Goal: Transaction & Acquisition: Purchase product/service

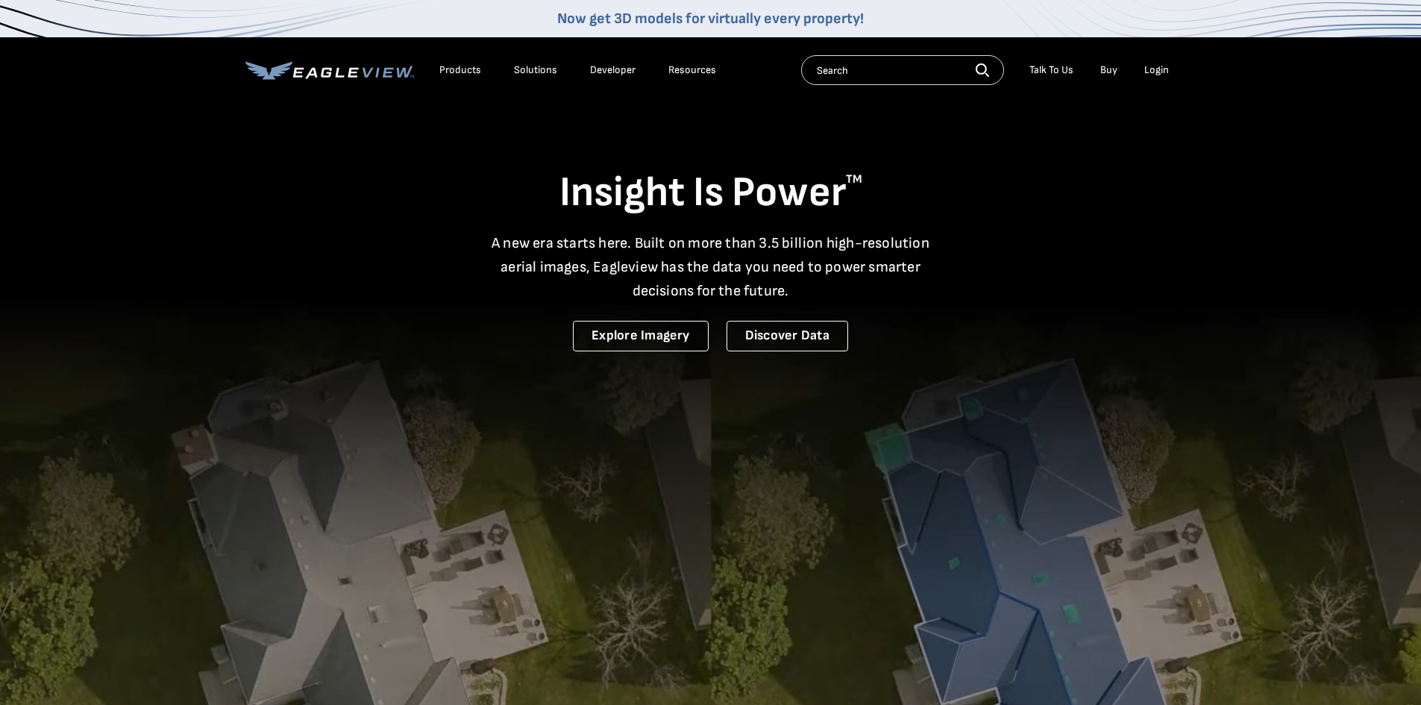
click at [1151, 72] on div "Login" at bounding box center [1156, 69] width 25 height 13
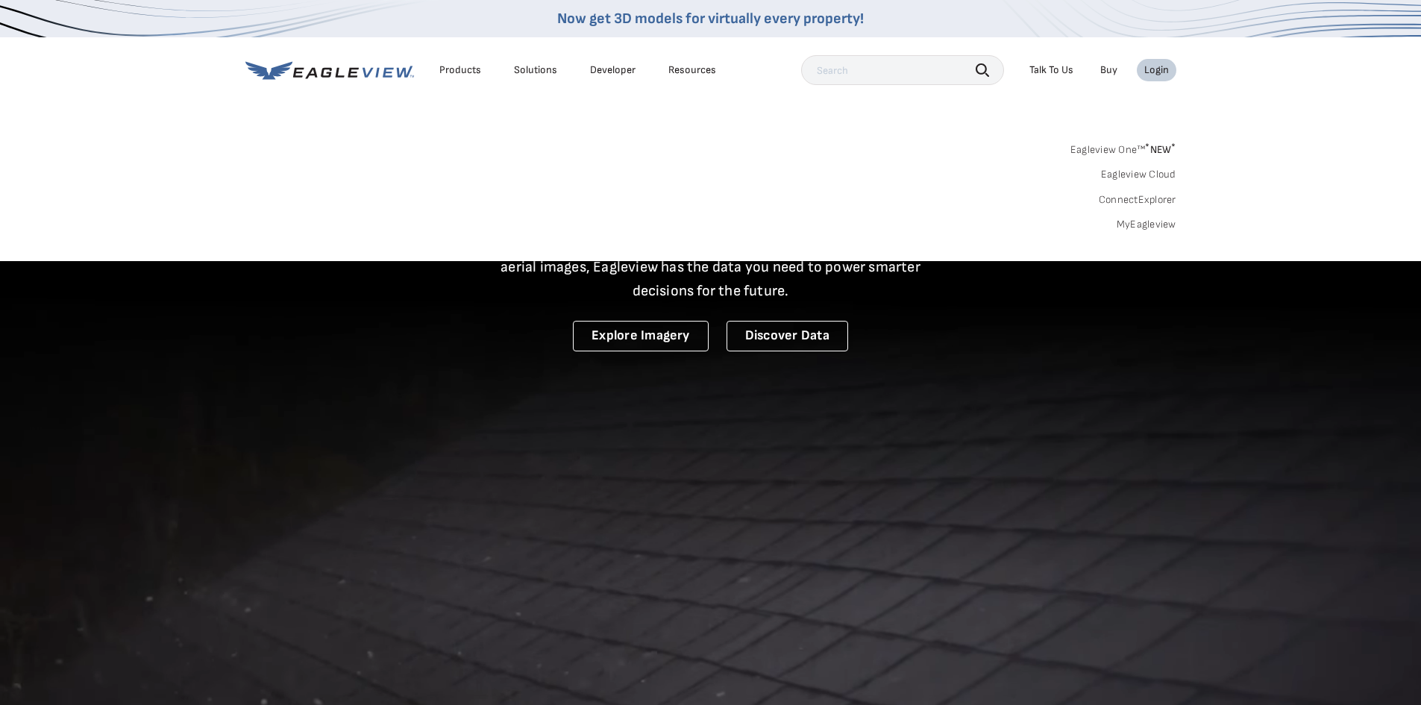
click at [1117, 153] on link "Eagleview One™ * NEW *" at bounding box center [1124, 147] width 106 height 17
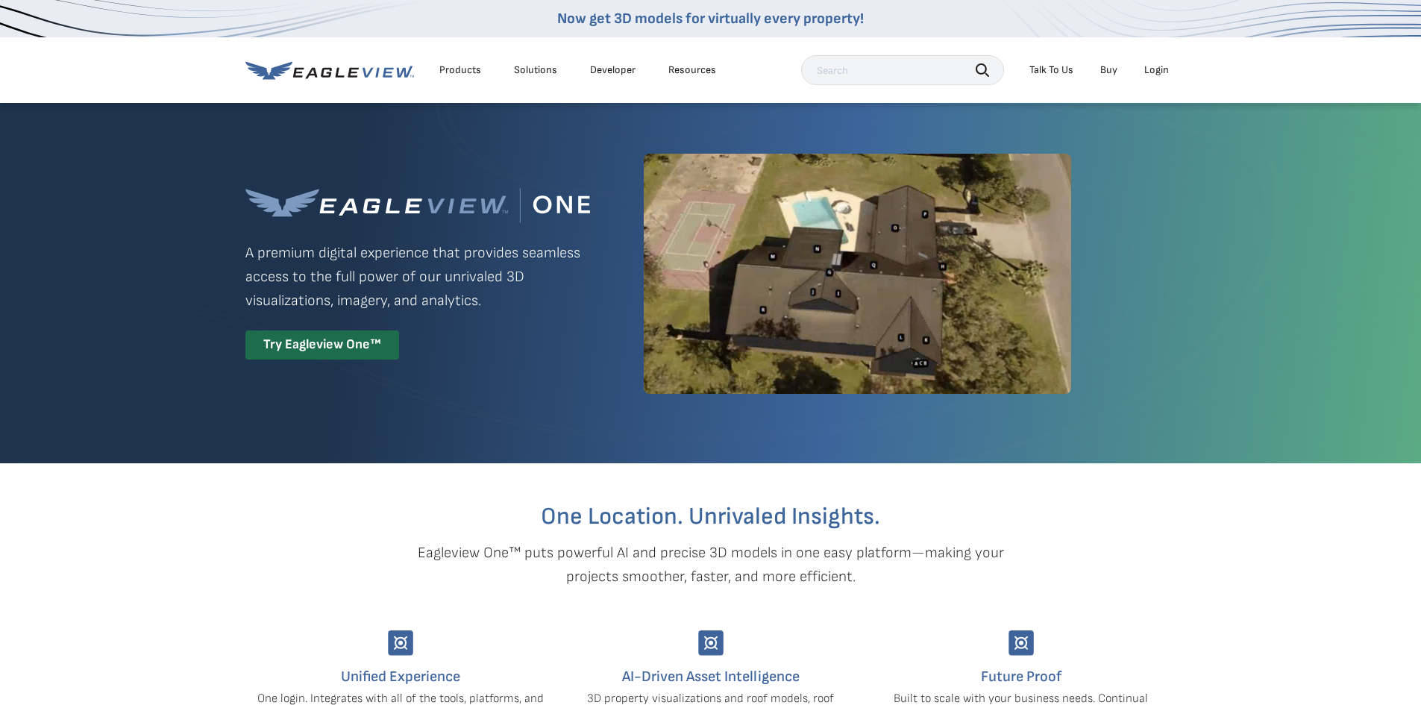
click at [1160, 72] on div "Login" at bounding box center [1156, 69] width 25 height 13
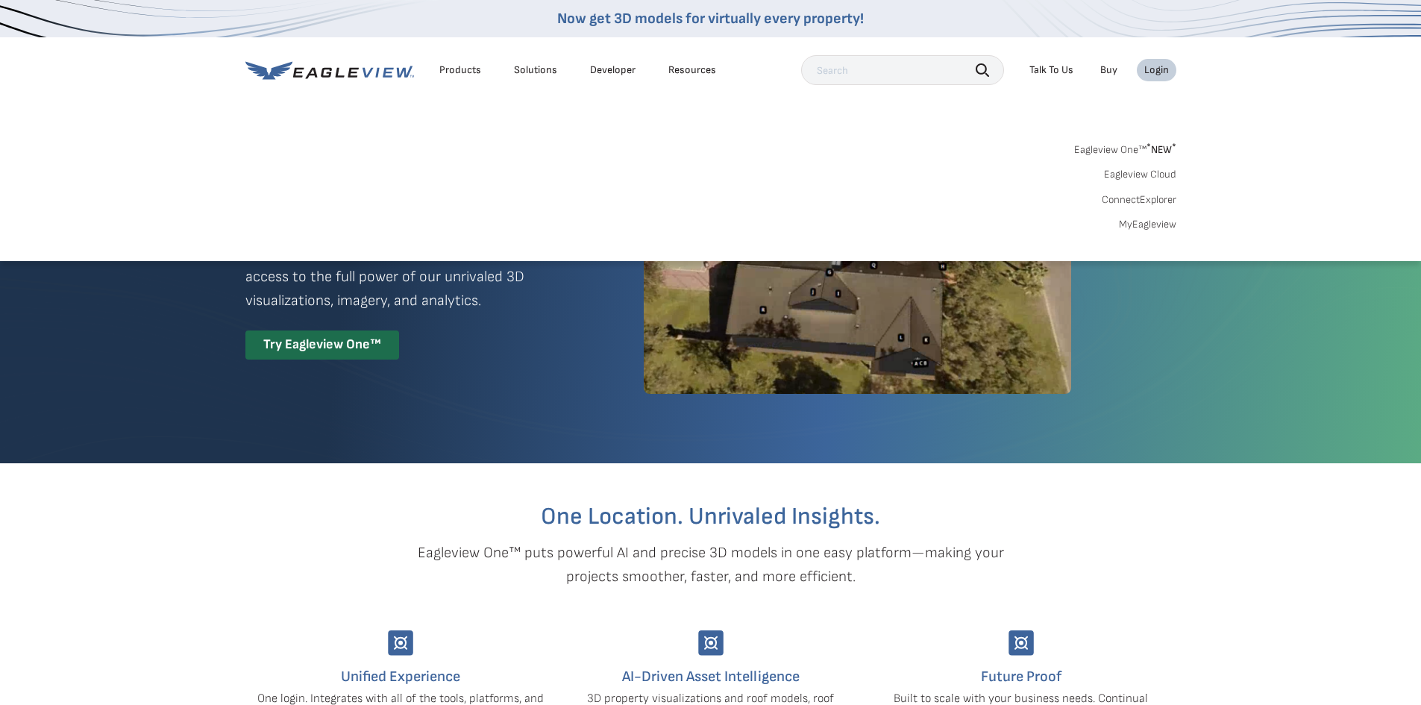
click at [1150, 228] on link "MyEagleview" at bounding box center [1147, 224] width 57 height 13
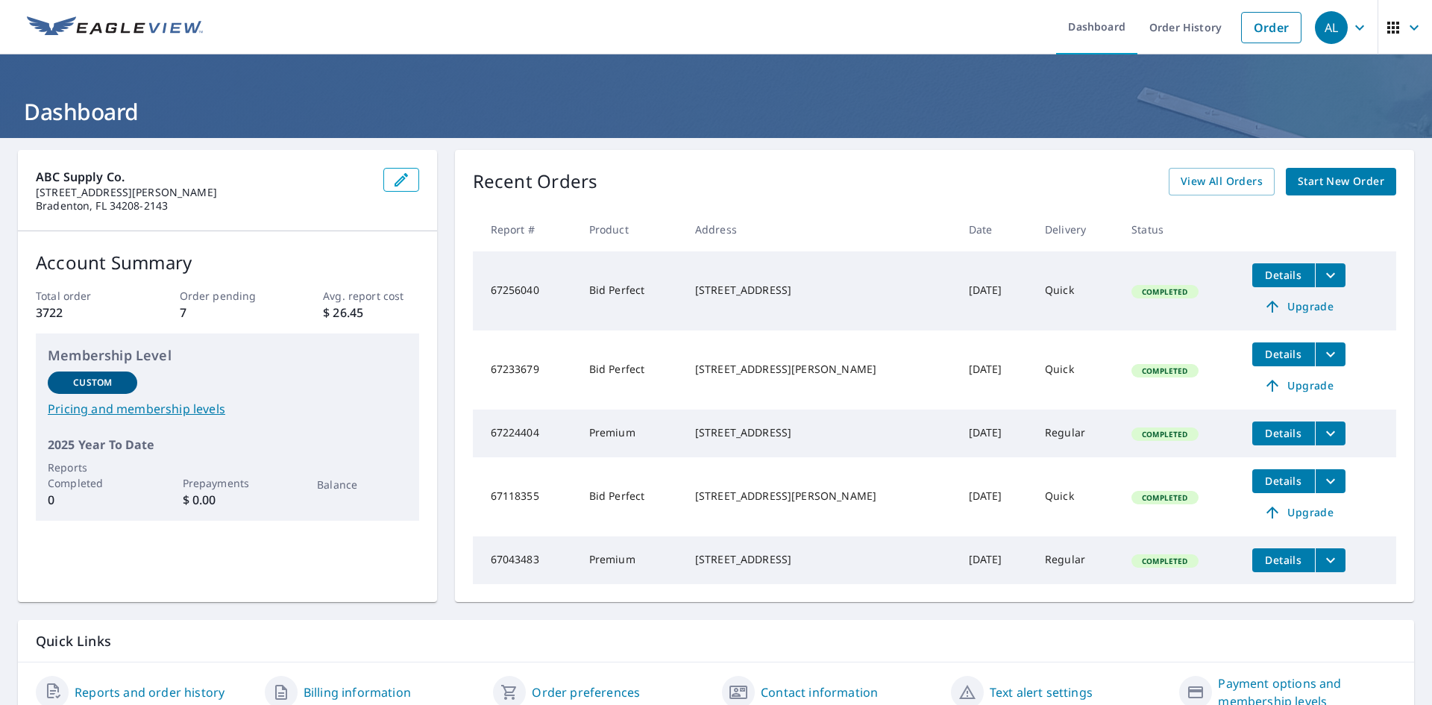
click at [1350, 184] on span "Start New Order" at bounding box center [1341, 181] width 87 height 19
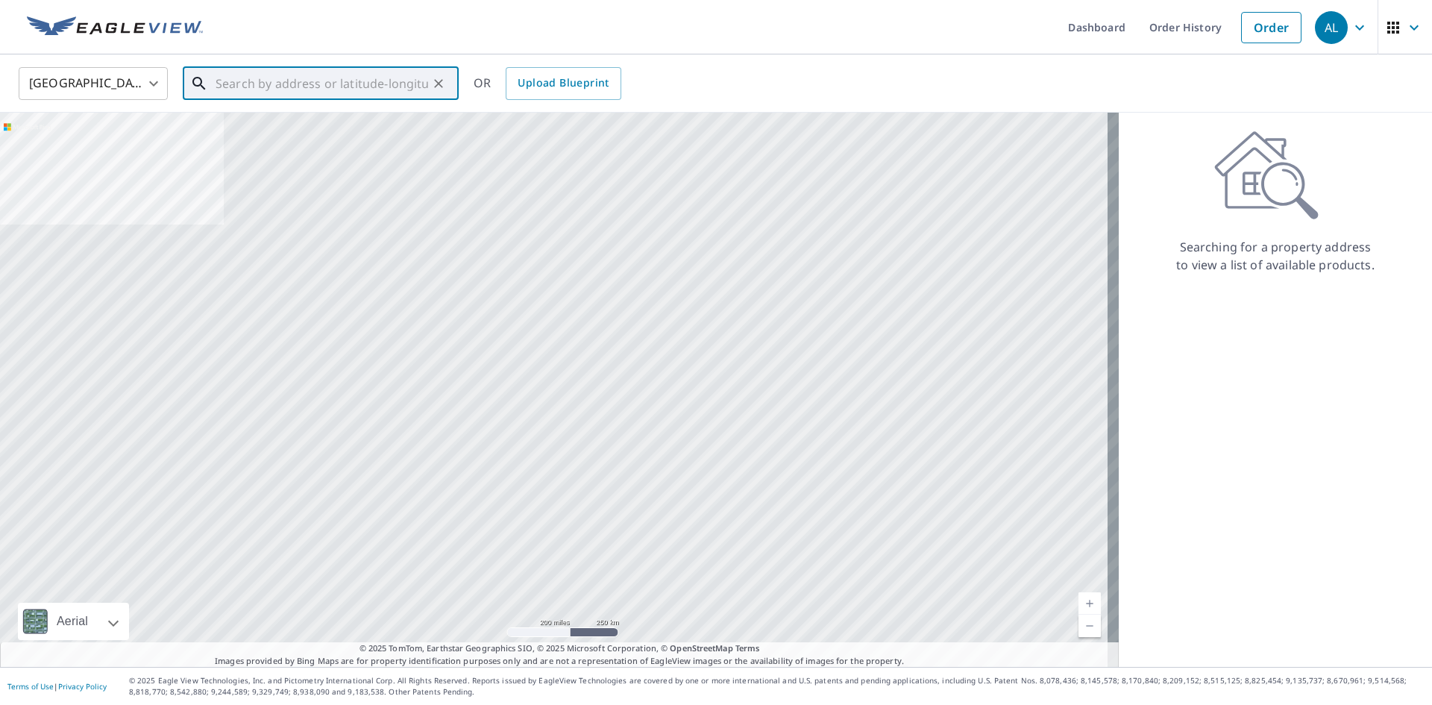
click at [274, 81] on input "text" at bounding box center [322, 84] width 213 height 42
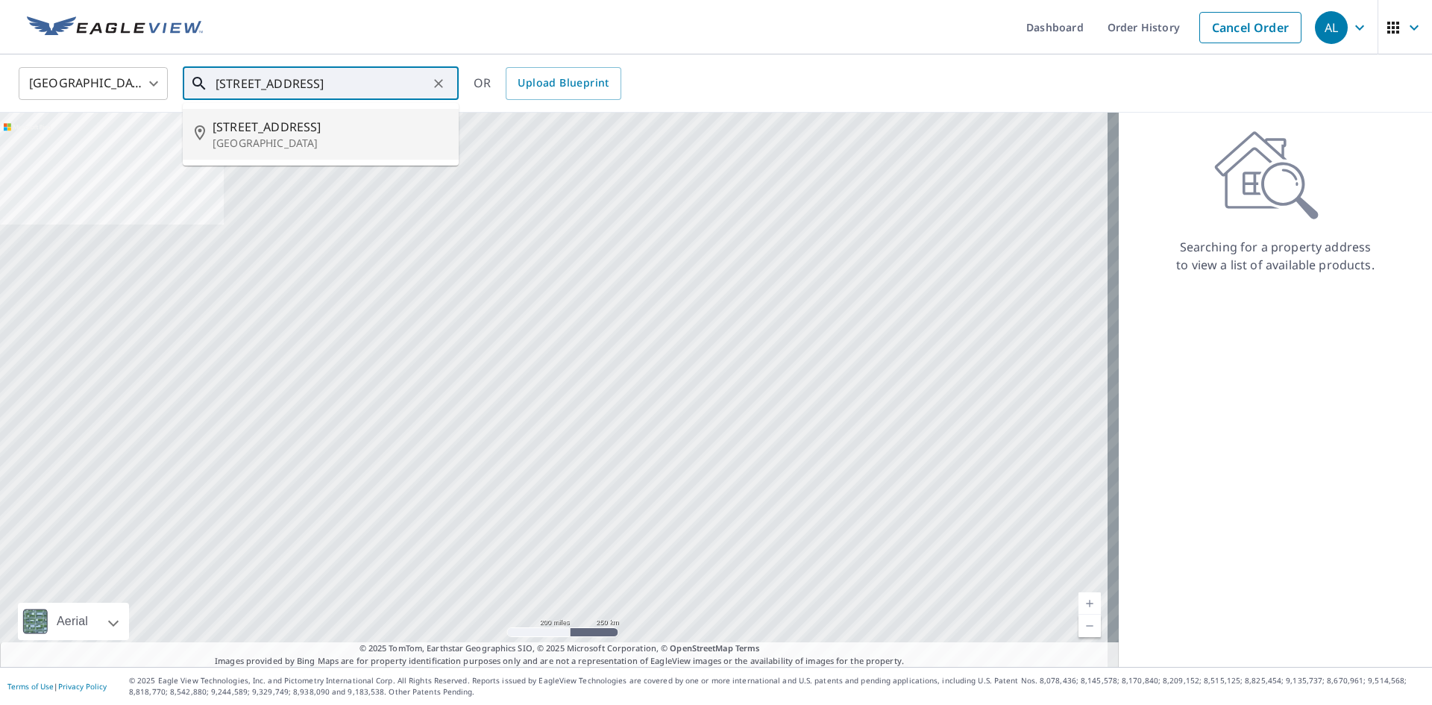
click at [274, 149] on p "Bradenton, FL 34203" at bounding box center [330, 143] width 234 height 15
type input "609 57th Ave E Bradenton, FL 34203"
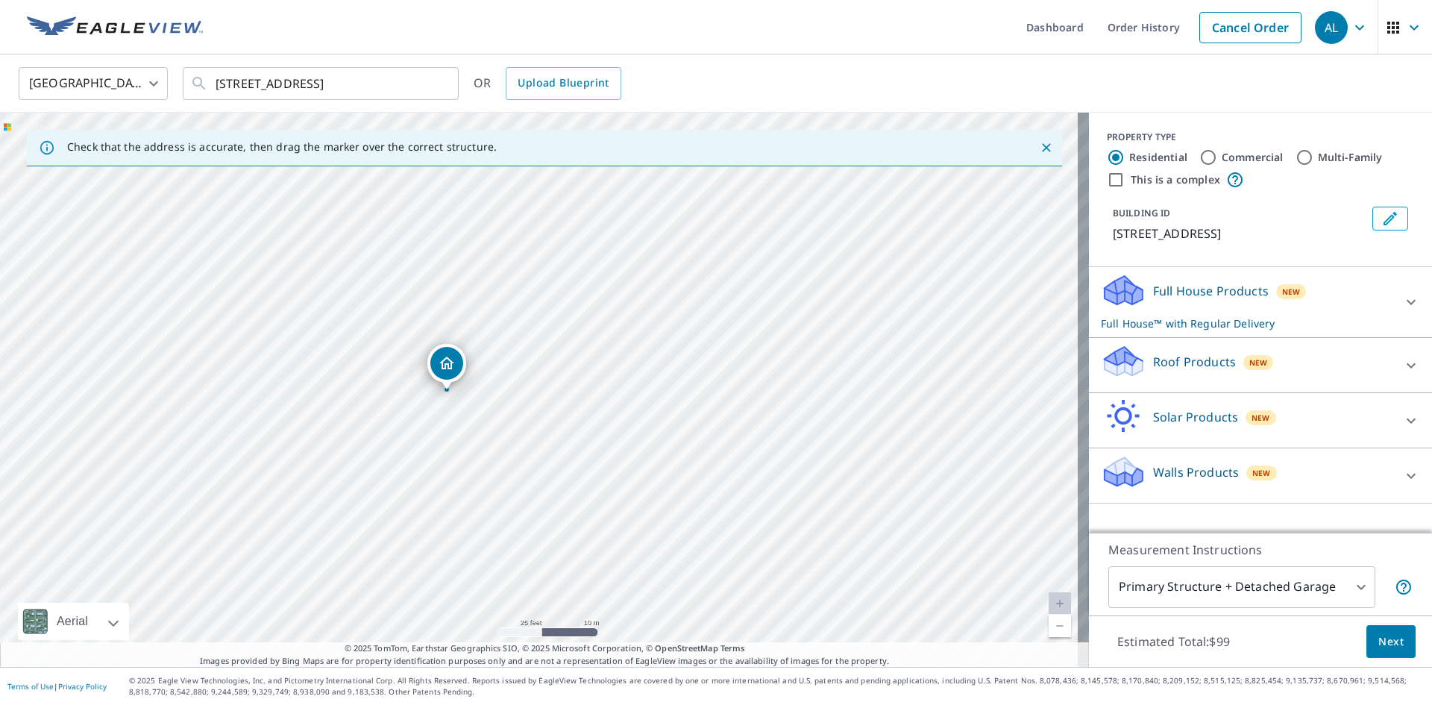
drag, startPoint x: 462, startPoint y: 348, endPoint x: 456, endPoint y: 370, distance: 23.2
click at [1407, 305] on icon at bounding box center [1411, 302] width 9 height 5
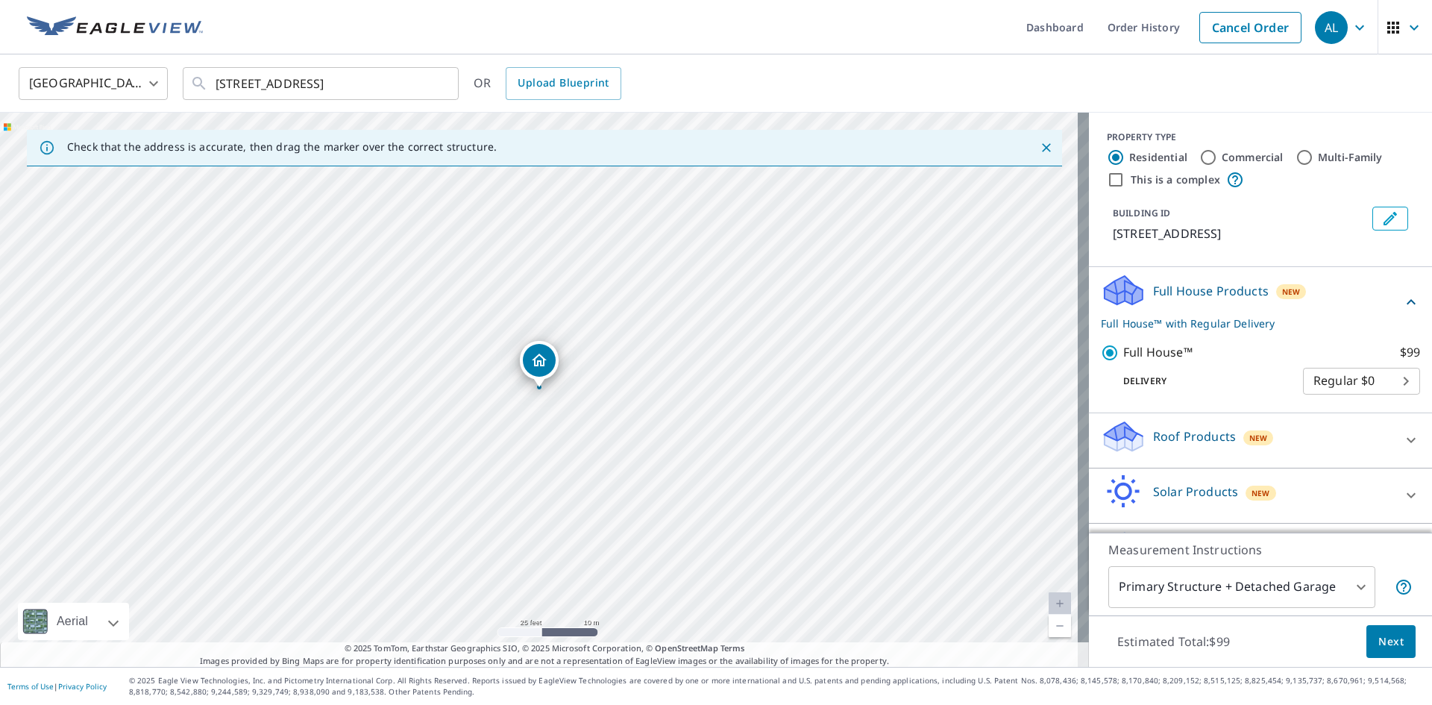
click at [1402, 436] on icon at bounding box center [1411, 440] width 18 height 18
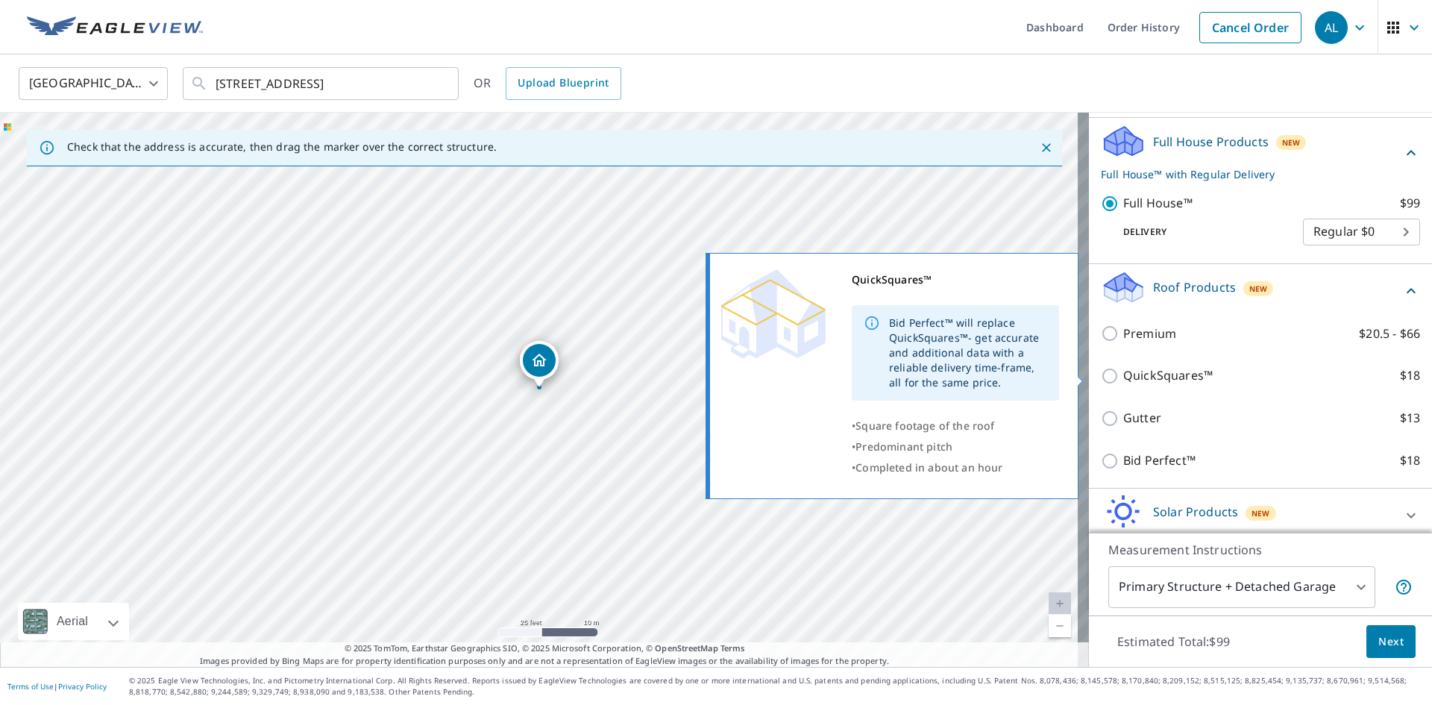
click at [1101, 376] on input "QuickSquares™ $18" at bounding box center [1112, 376] width 22 height 18
checkbox input "true"
checkbox input "false"
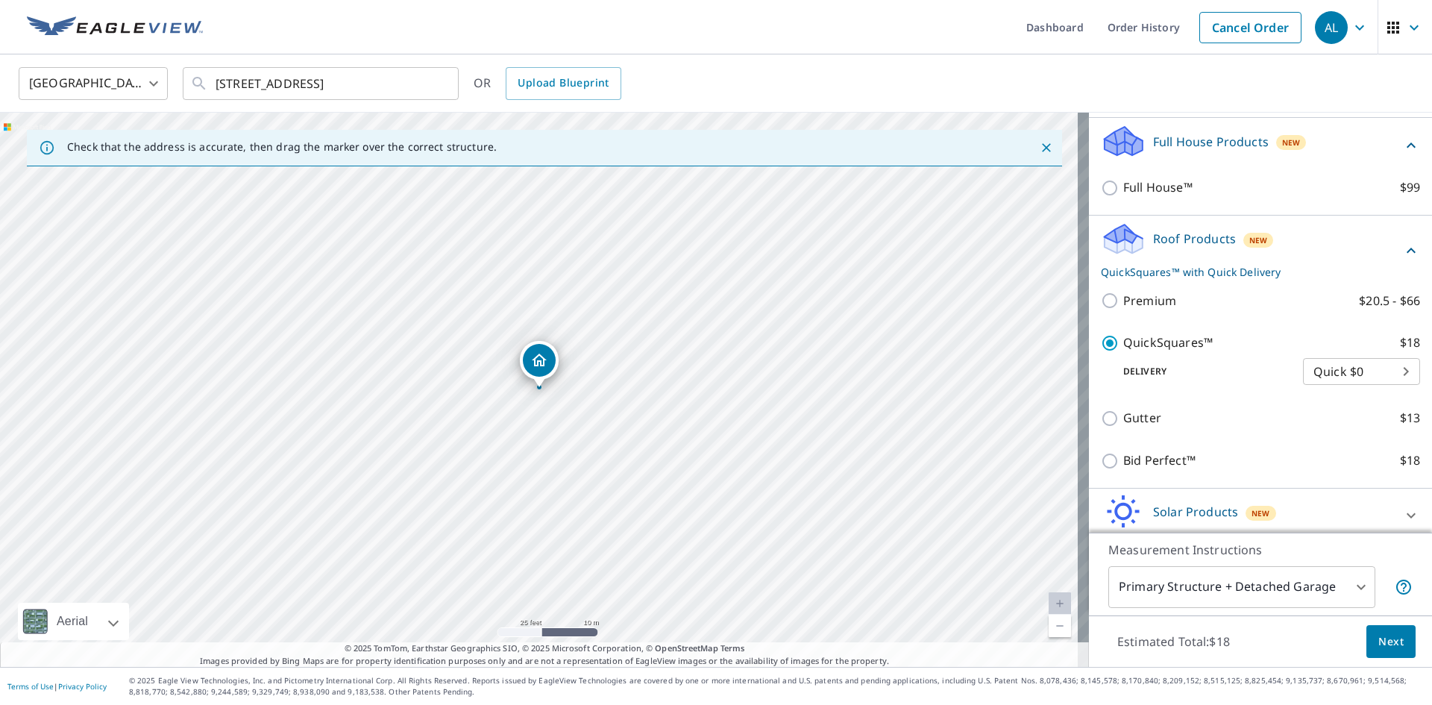
click at [1379, 636] on span "Next" at bounding box center [1391, 642] width 25 height 19
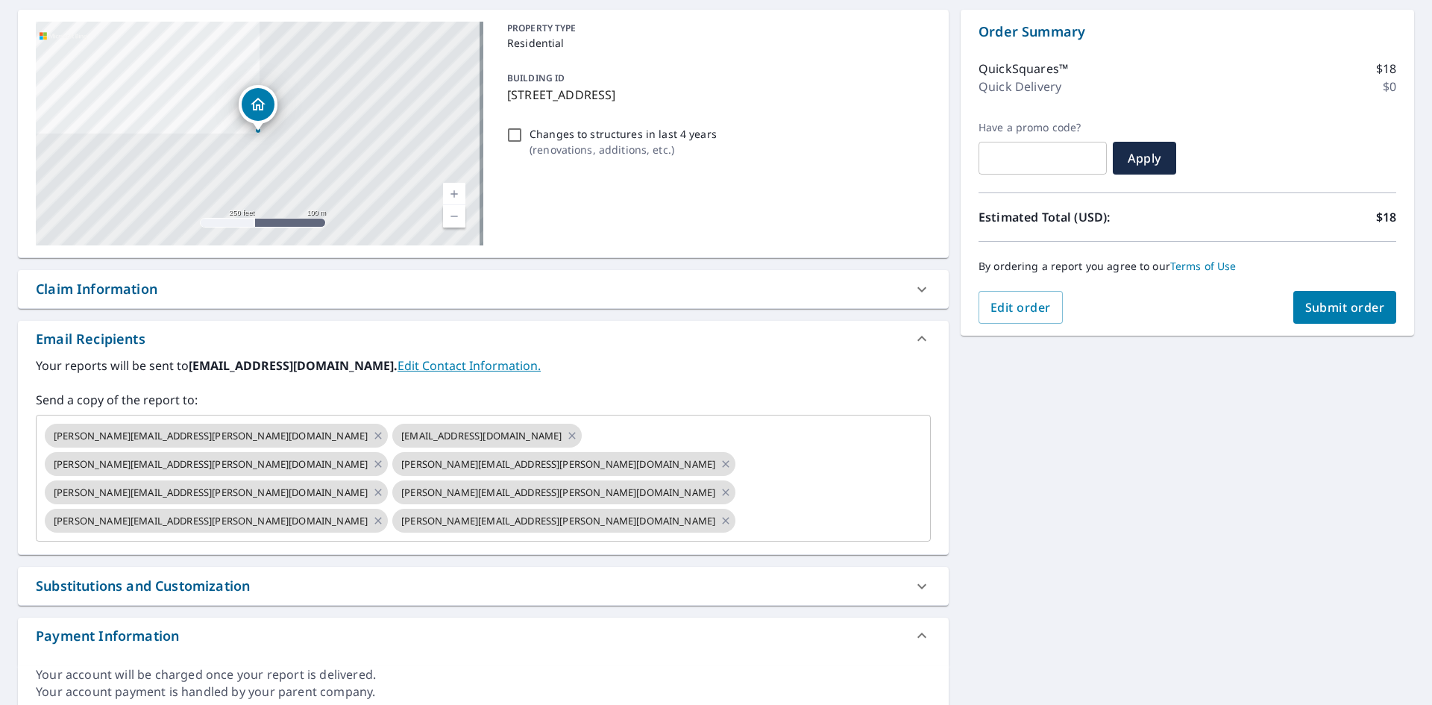
scroll to position [142, 0]
click at [165, 289] on div "Claim Information" at bounding box center [470, 288] width 868 height 20
checkbox input "true"
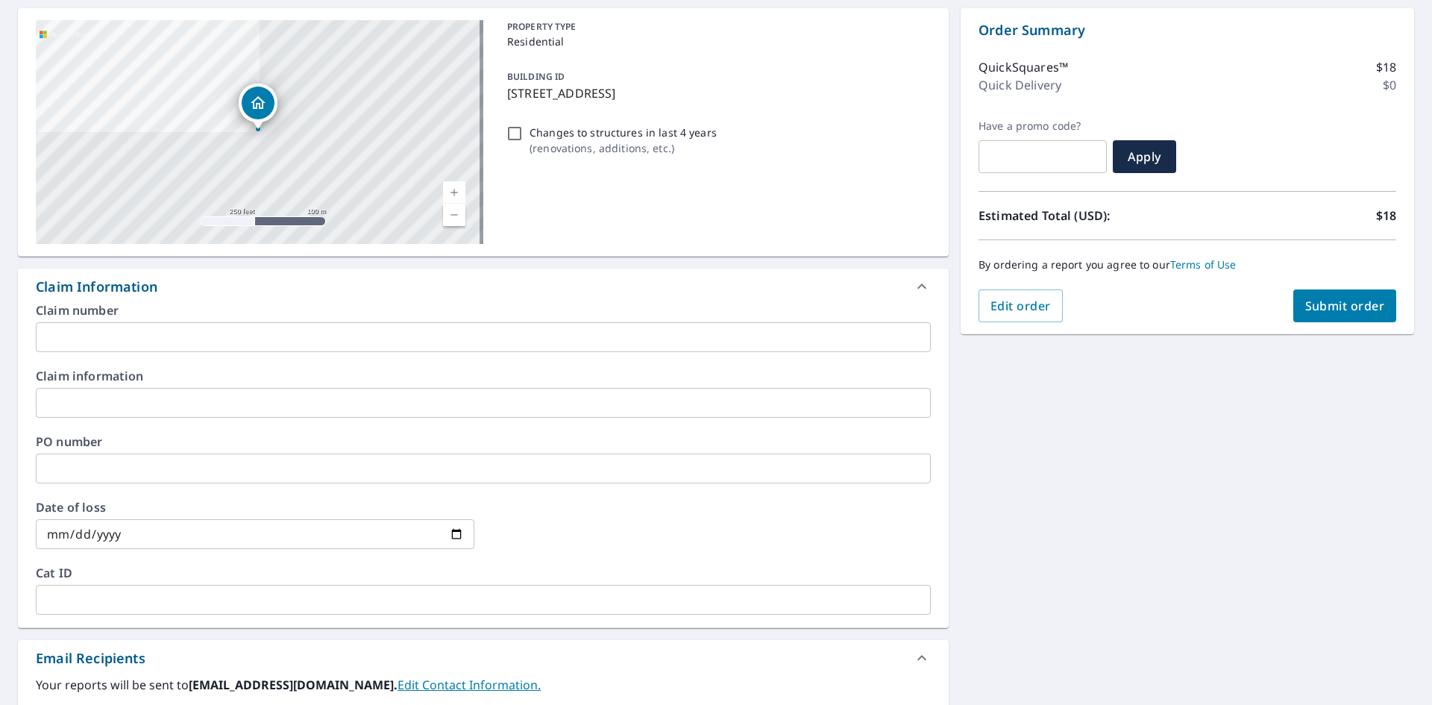
click at [157, 337] on input "text" at bounding box center [483, 337] width 895 height 30
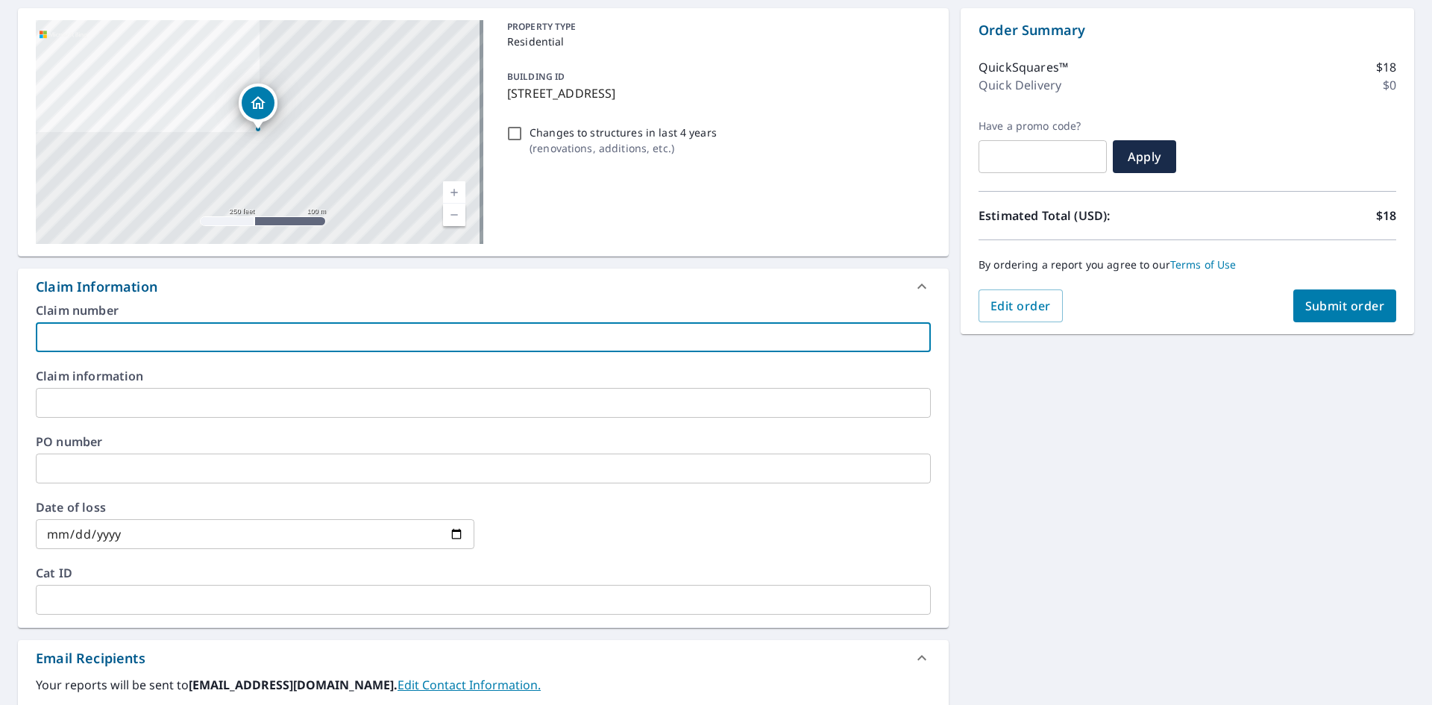
click at [179, 339] on input "text" at bounding box center [483, 337] width 895 height 30
type input "J"
checkbox input "true"
type input "Jo"
checkbox input "true"
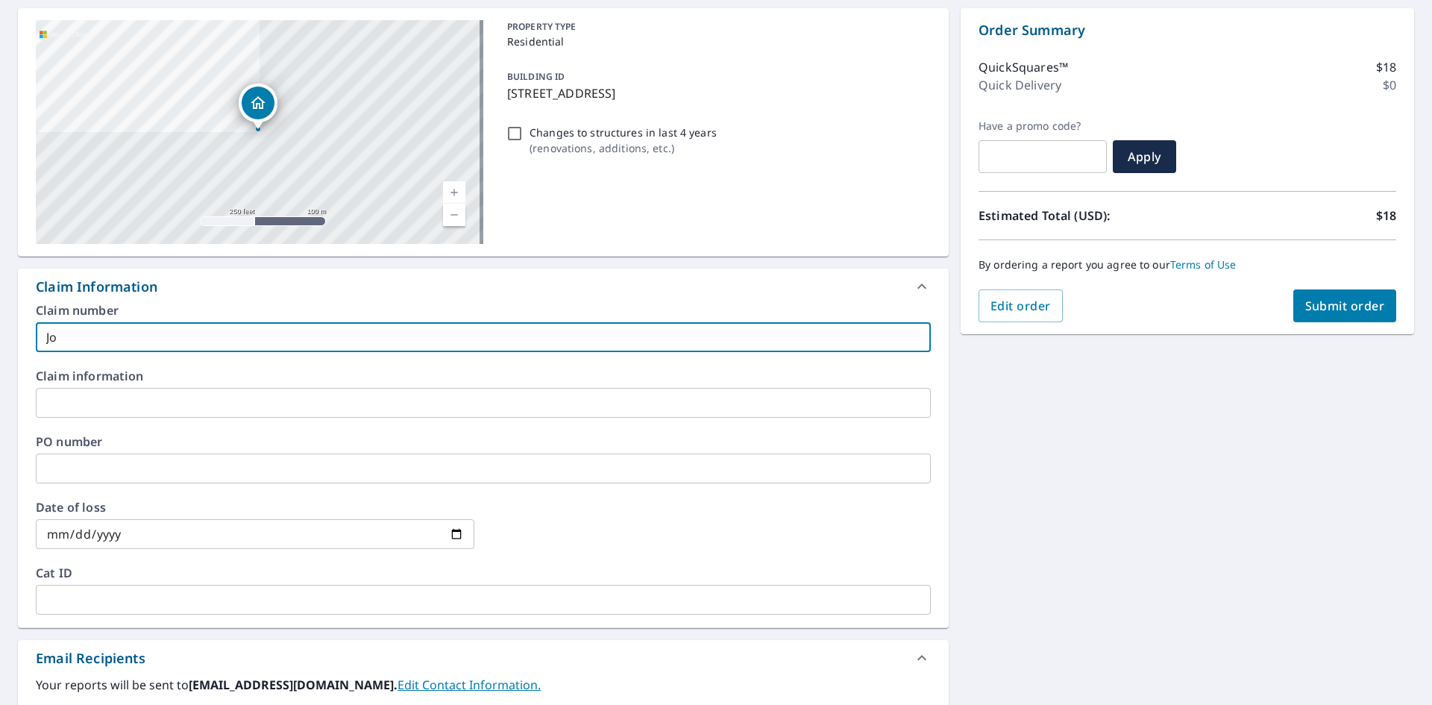
type input "Joh"
checkbox input "true"
type input "John"
checkbox input "true"
type input "John"
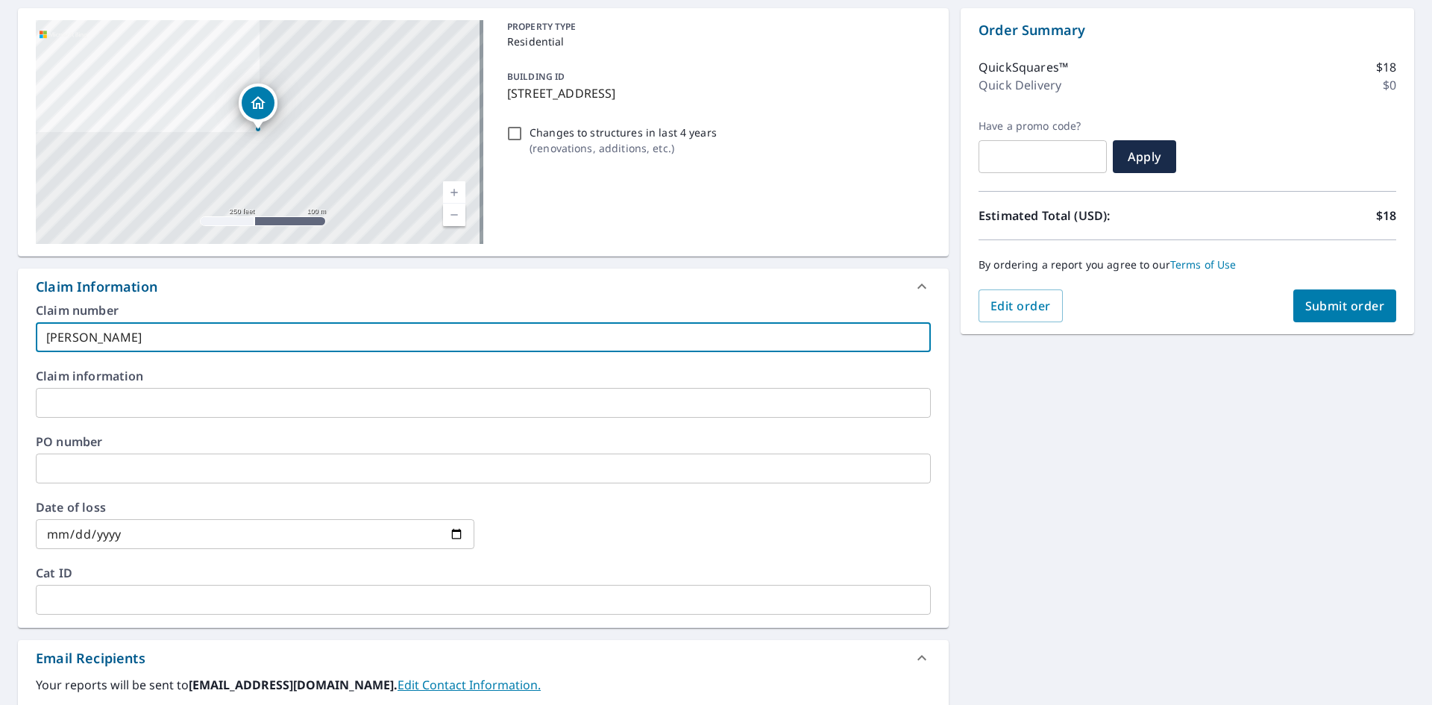
checkbox input "true"
type input "John A"
checkbox input "true"
type input "John Ad"
checkbox input "true"
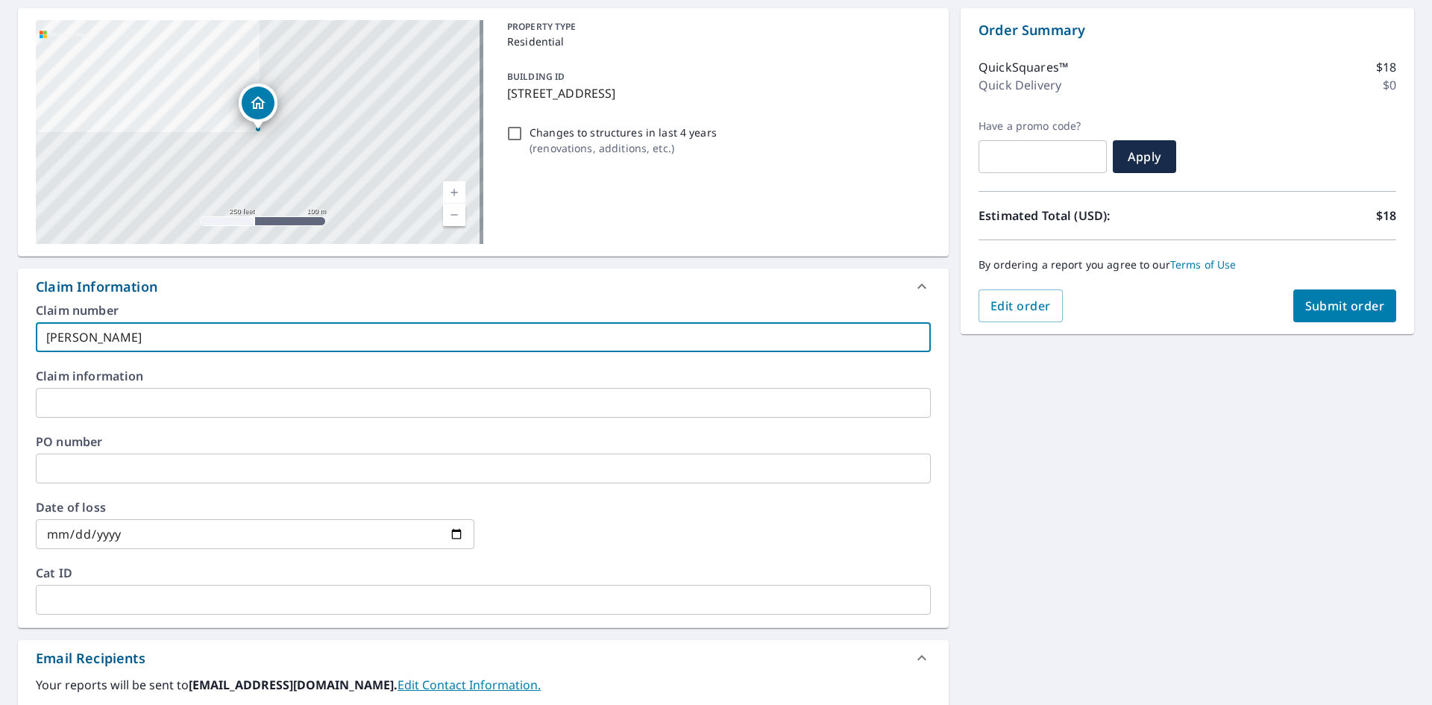
type input "John Add"
checkbox input "true"
type input "John Adde"
checkbox input "true"
type input "John Adder"
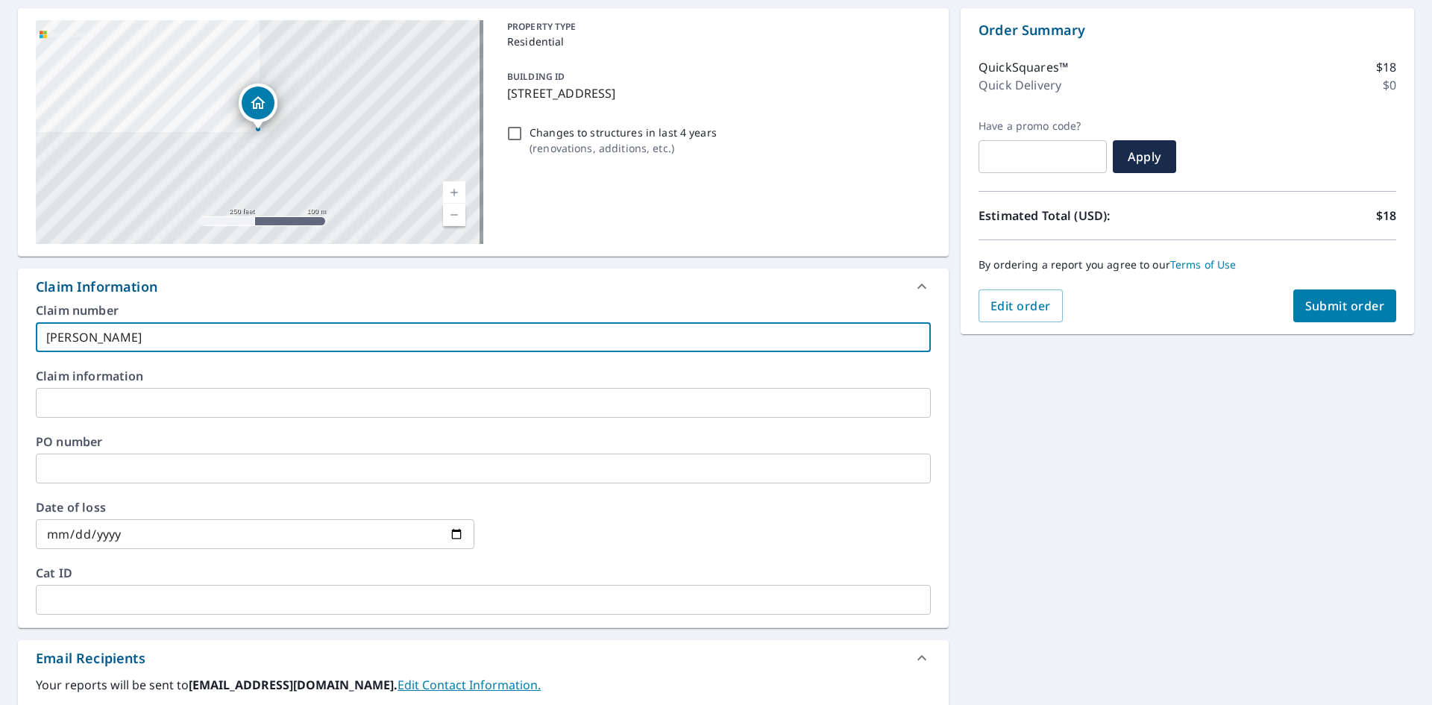
checkbox input "true"
type input "John Adderm"
checkbox input "true"
type input "John Adderma"
checkbox input "true"
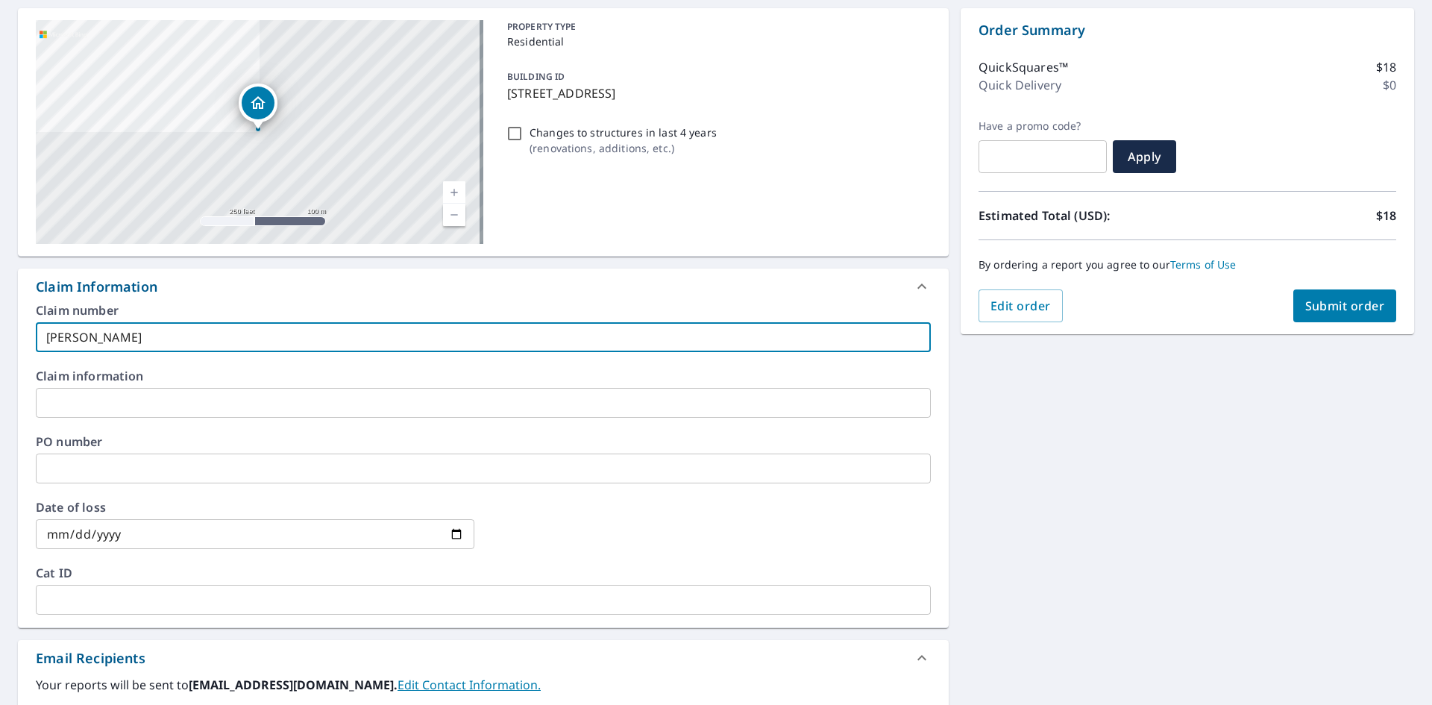
type input "John Adderman"
checkbox input "true"
type input "John Adderman"
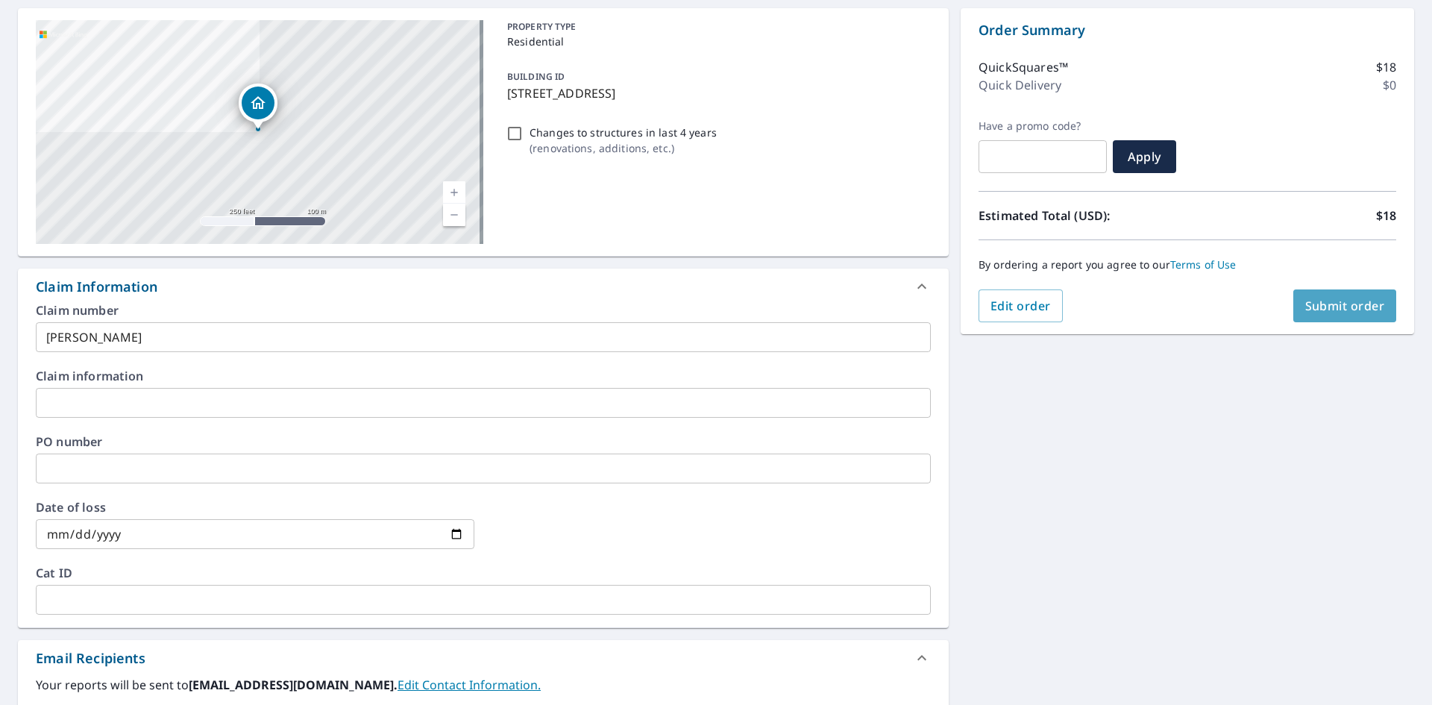
click at [1313, 307] on span "Submit order" at bounding box center [1345, 306] width 80 height 16
checkbox input "true"
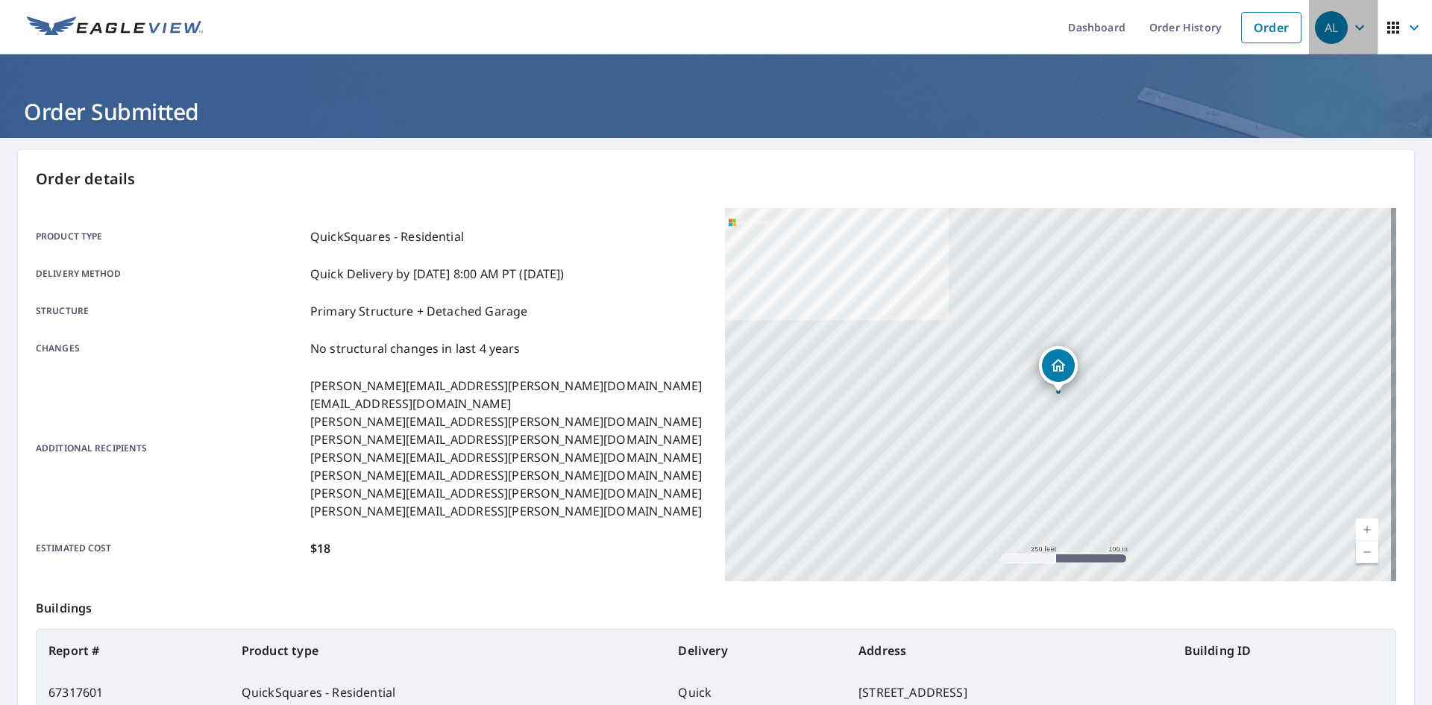
click at [1351, 25] on icon "button" at bounding box center [1360, 28] width 18 height 18
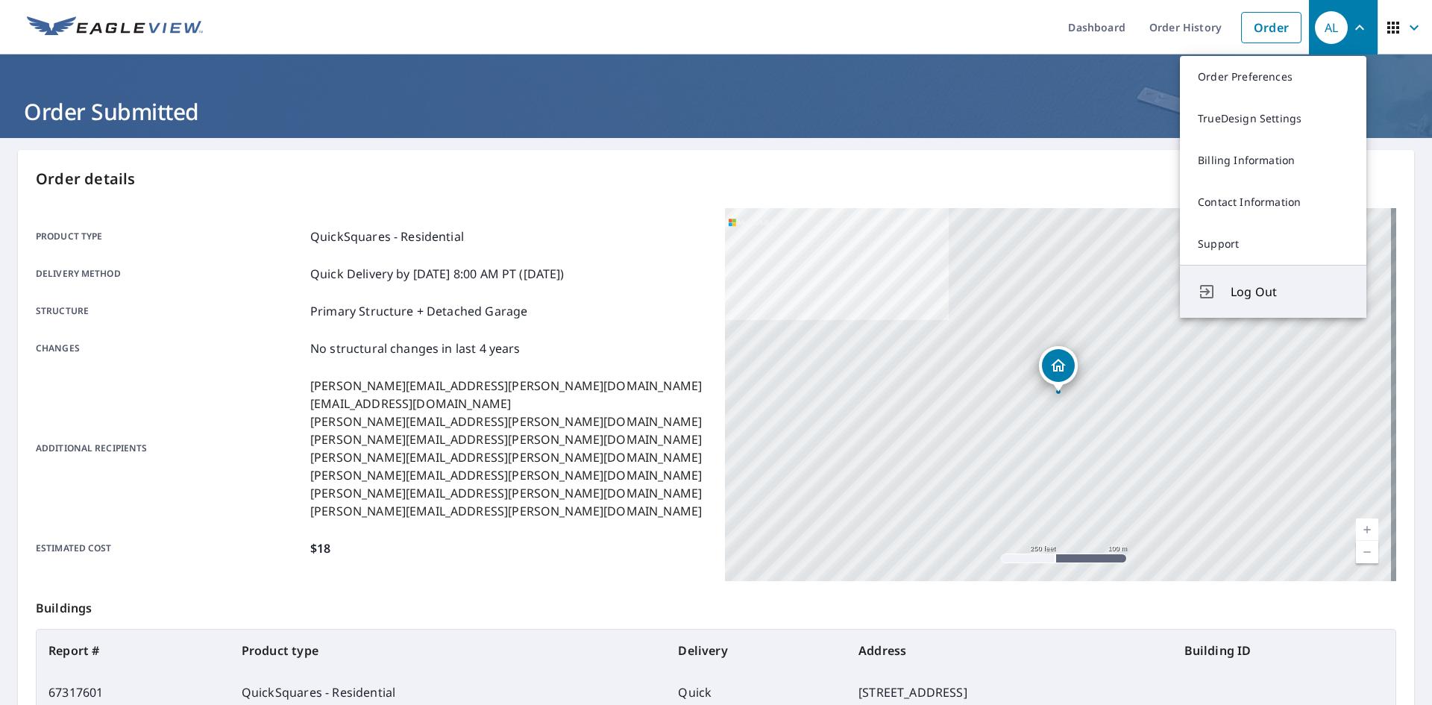
click at [1277, 300] on span "Log Out" at bounding box center [1290, 292] width 118 height 18
